Goal: Information Seeking & Learning: Learn about a topic

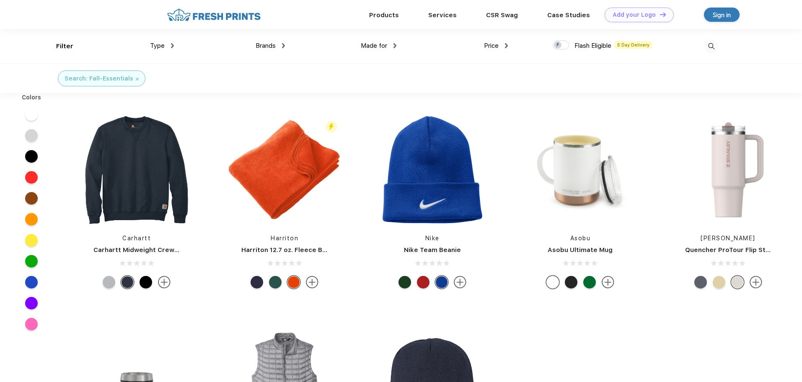
scroll to position [0, 0]
click at [315, 282] on img at bounding box center [312, 281] width 13 height 13
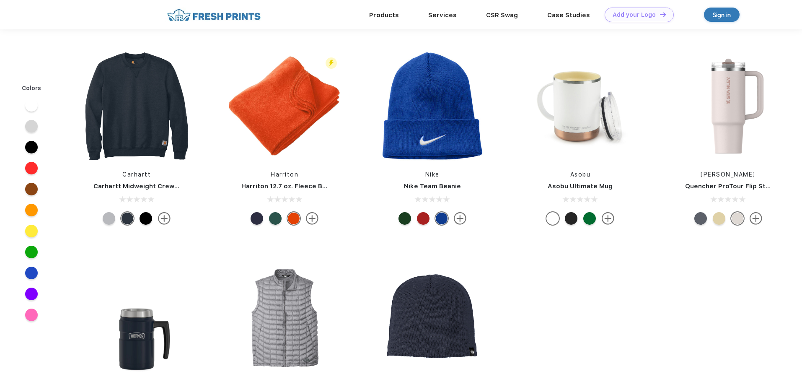
scroll to position [0, 0]
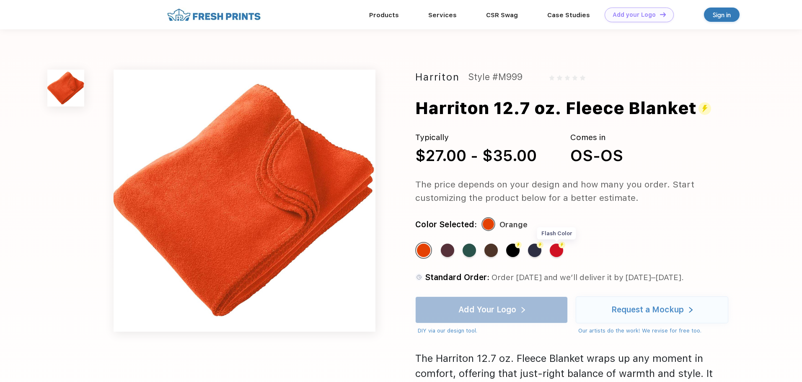
click at [557, 253] on div "Flash Color" at bounding box center [556, 249] width 13 height 13
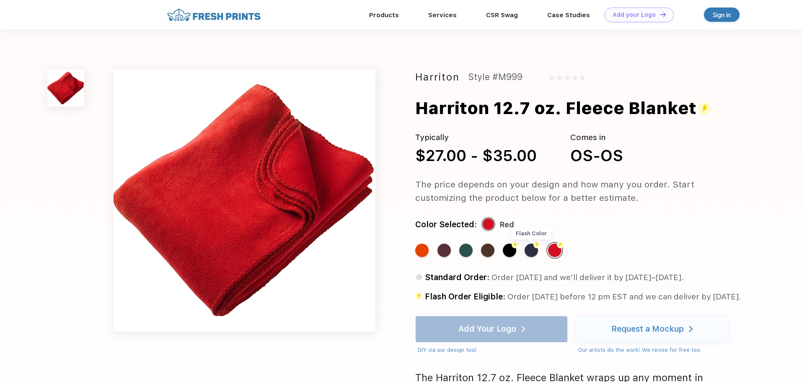
click at [533, 251] on div "Flash Color" at bounding box center [531, 249] width 13 height 13
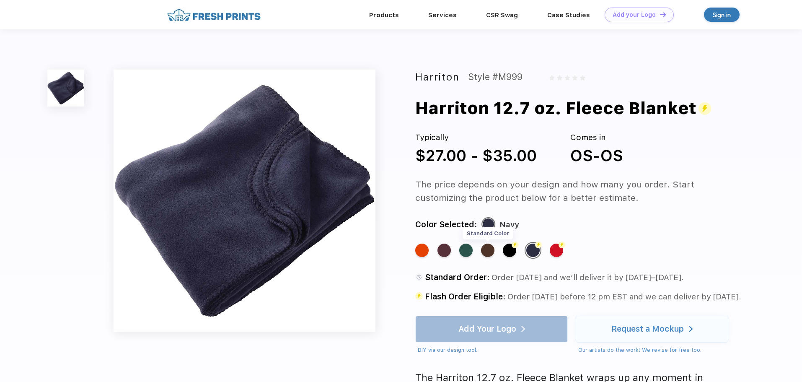
click at [488, 249] on div "Standard Color" at bounding box center [487, 249] width 13 height 13
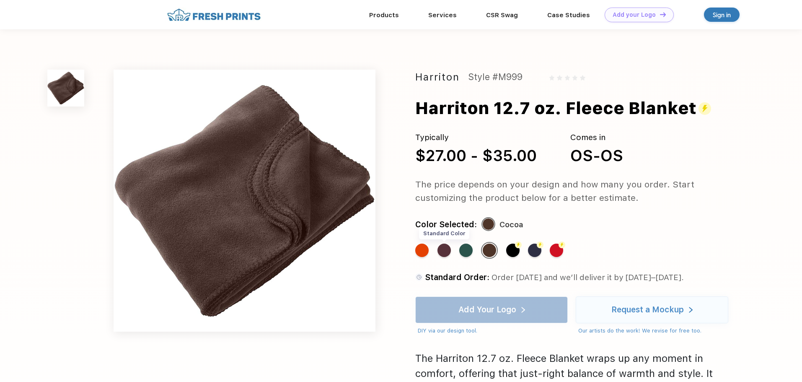
click at [448, 251] on div "Standard Color" at bounding box center [444, 249] width 13 height 13
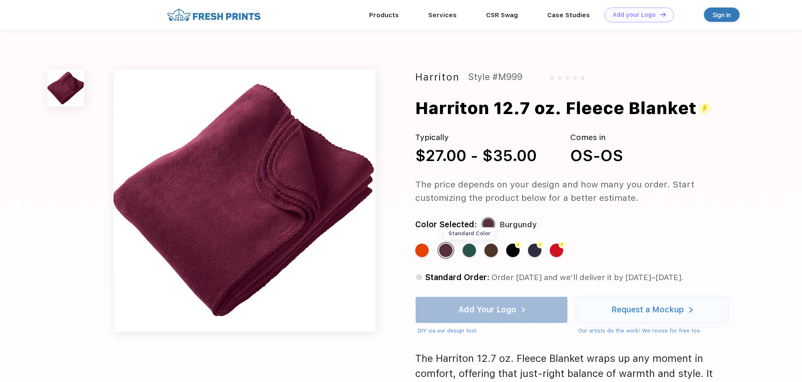
click at [471, 251] on div "Standard Color" at bounding box center [469, 249] width 13 height 13
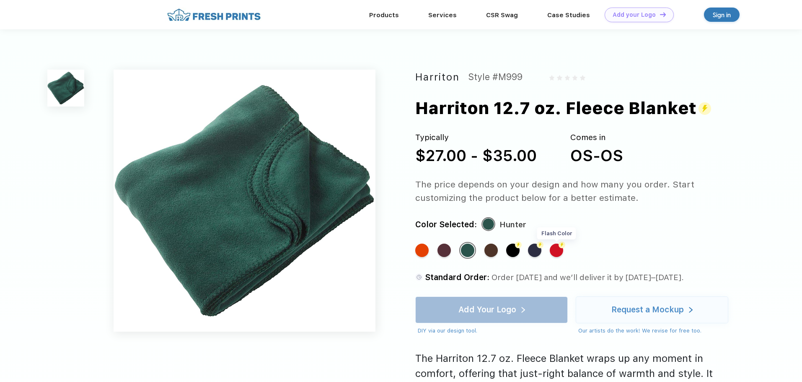
click at [558, 253] on div "Flash Color" at bounding box center [556, 249] width 13 height 13
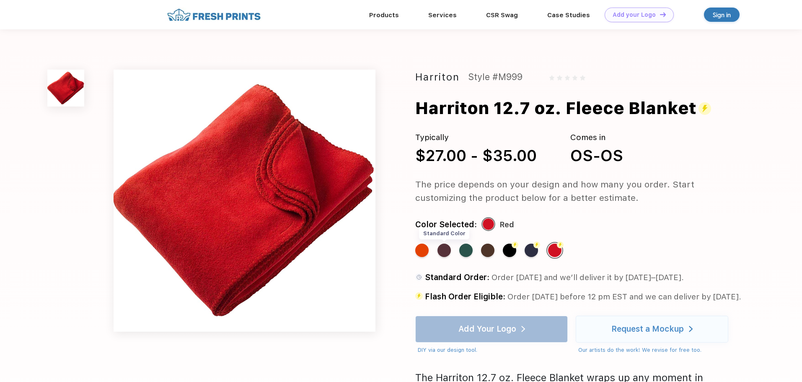
click at [448, 251] on div "Standard Color" at bounding box center [444, 249] width 13 height 13
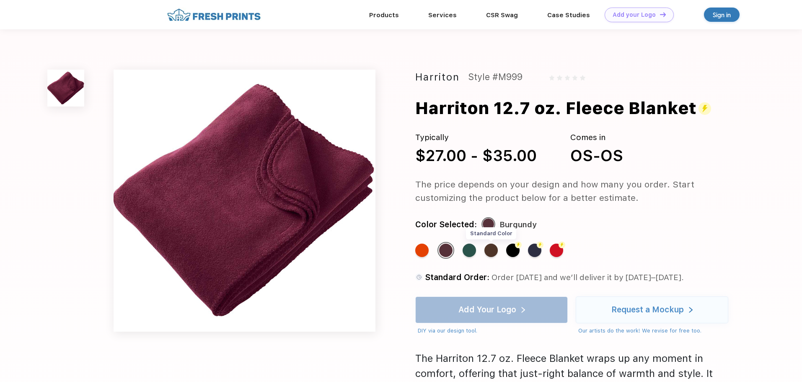
click at [491, 254] on div "Standard Color" at bounding box center [490, 249] width 13 height 13
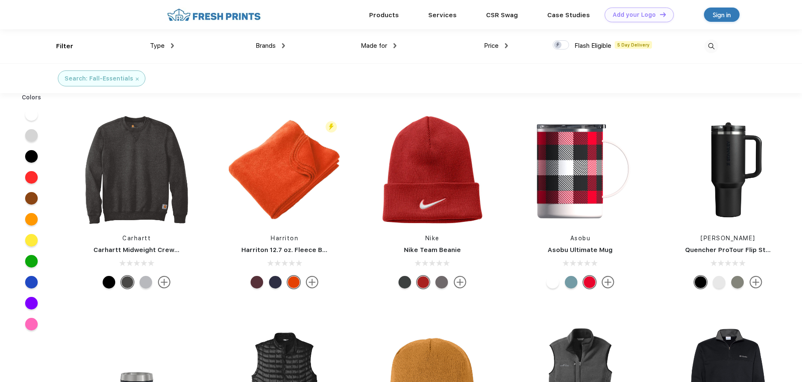
click at [31, 305] on div at bounding box center [31, 303] width 13 height 13
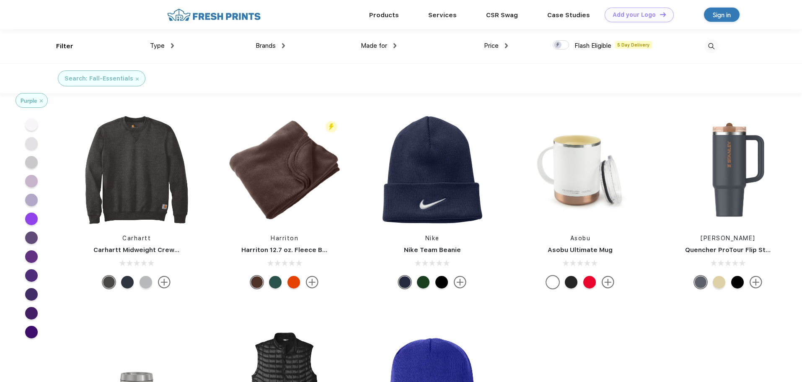
click at [31, 220] on div at bounding box center [31, 218] width 13 height 13
